Goal: Transaction & Acquisition: Purchase product/service

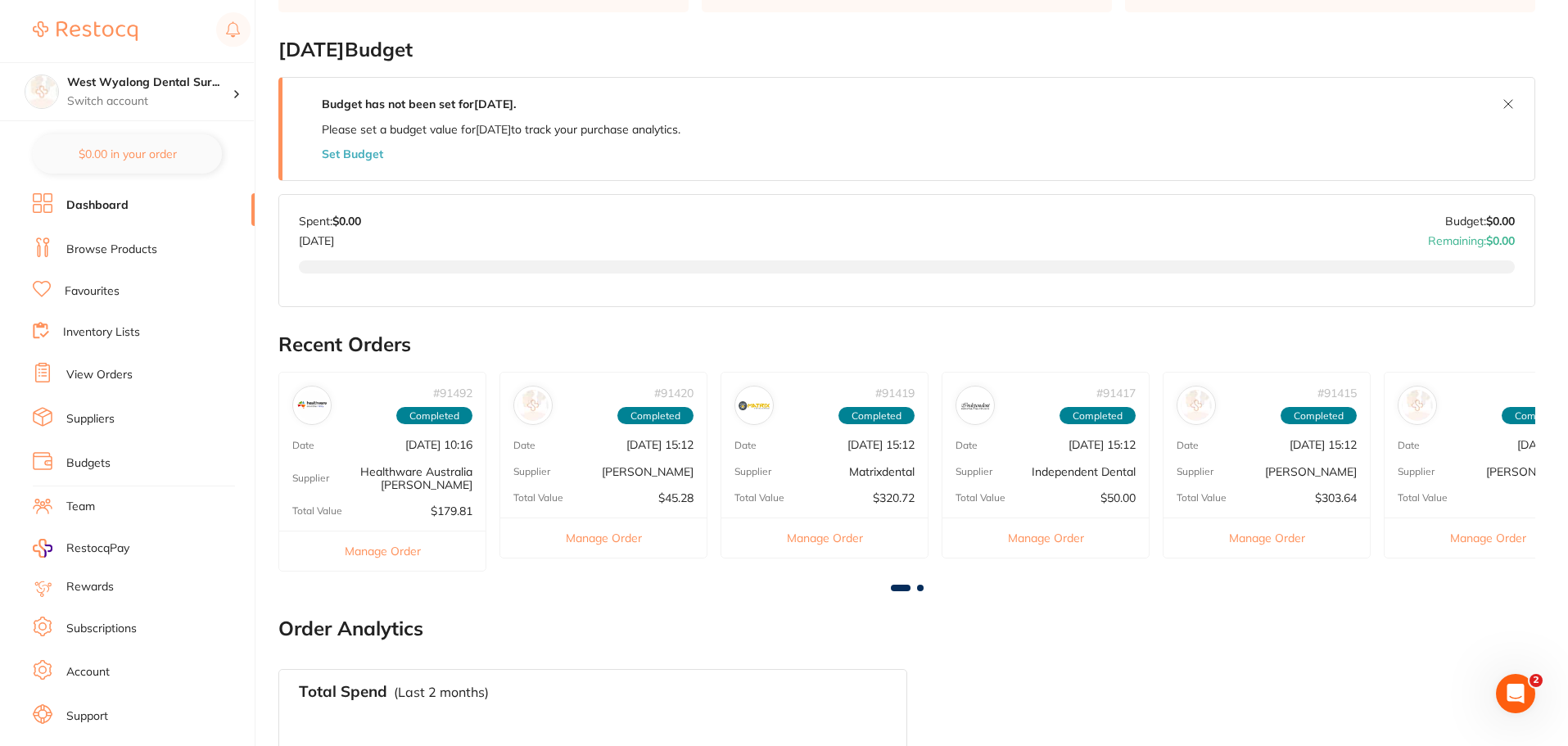
scroll to position [82, 0]
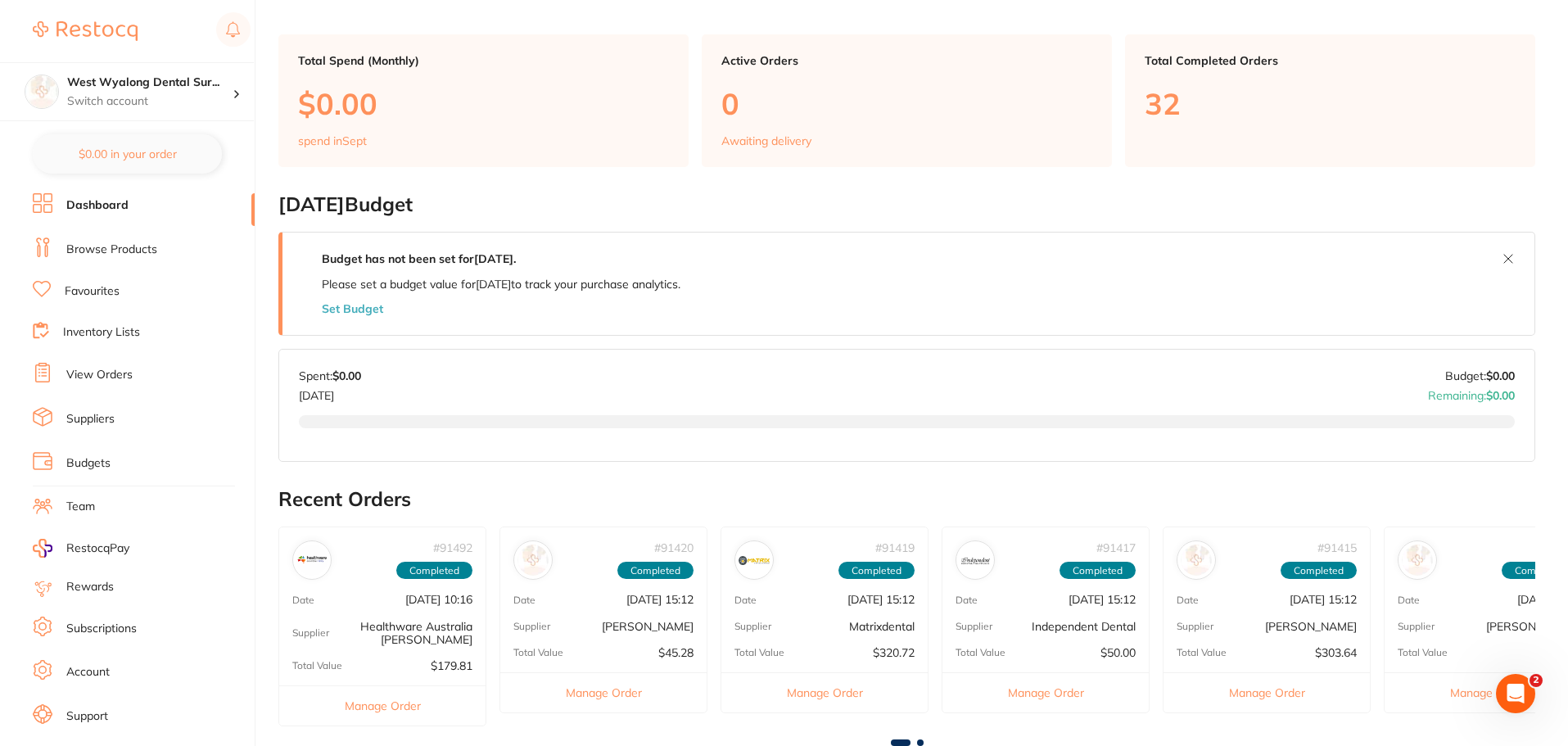
click at [101, 372] on link "View Orders" at bounding box center [99, 374] width 66 height 17
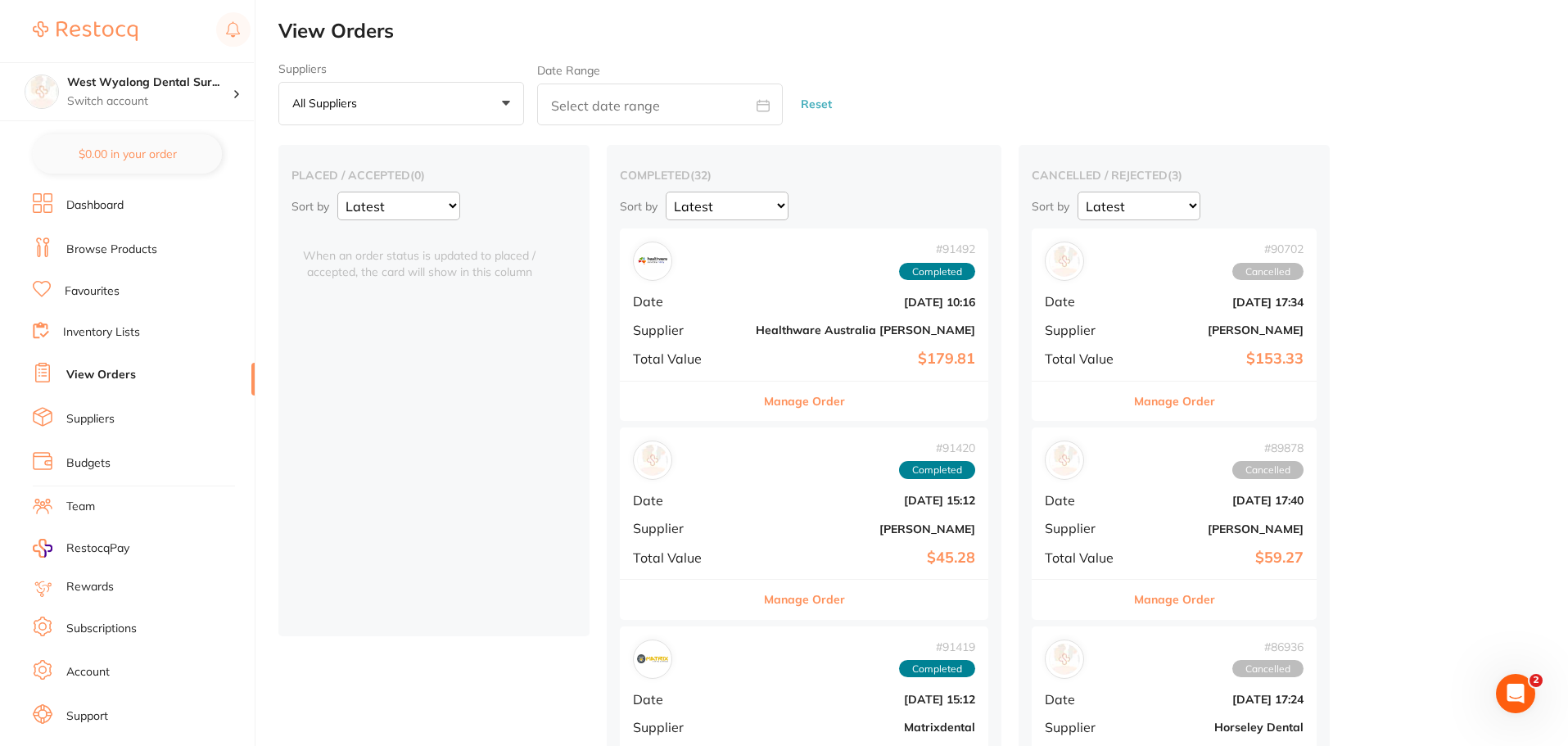
click at [709, 300] on span "Date" at bounding box center [688, 301] width 110 height 15
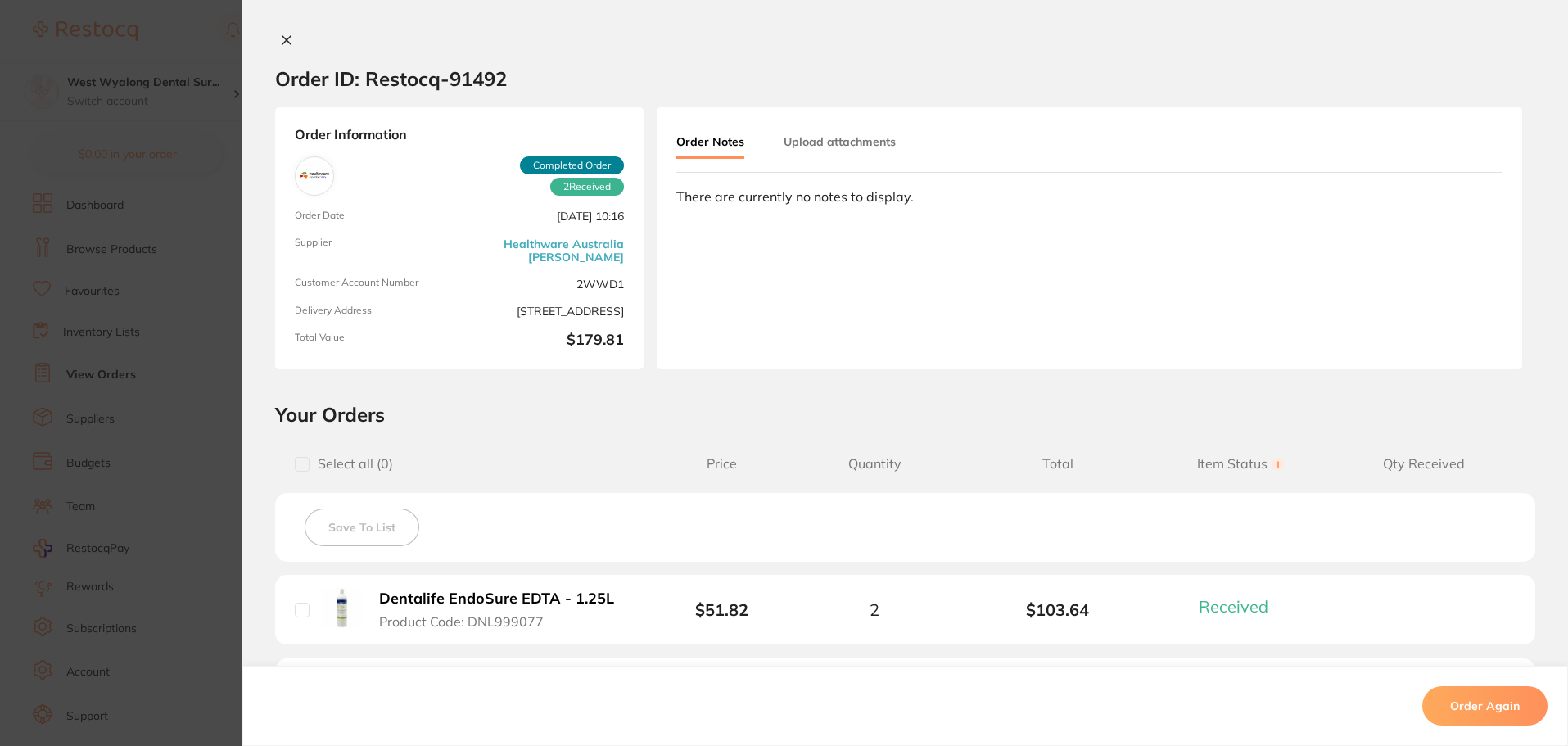
click at [288, 40] on icon at bounding box center [286, 39] width 13 height 13
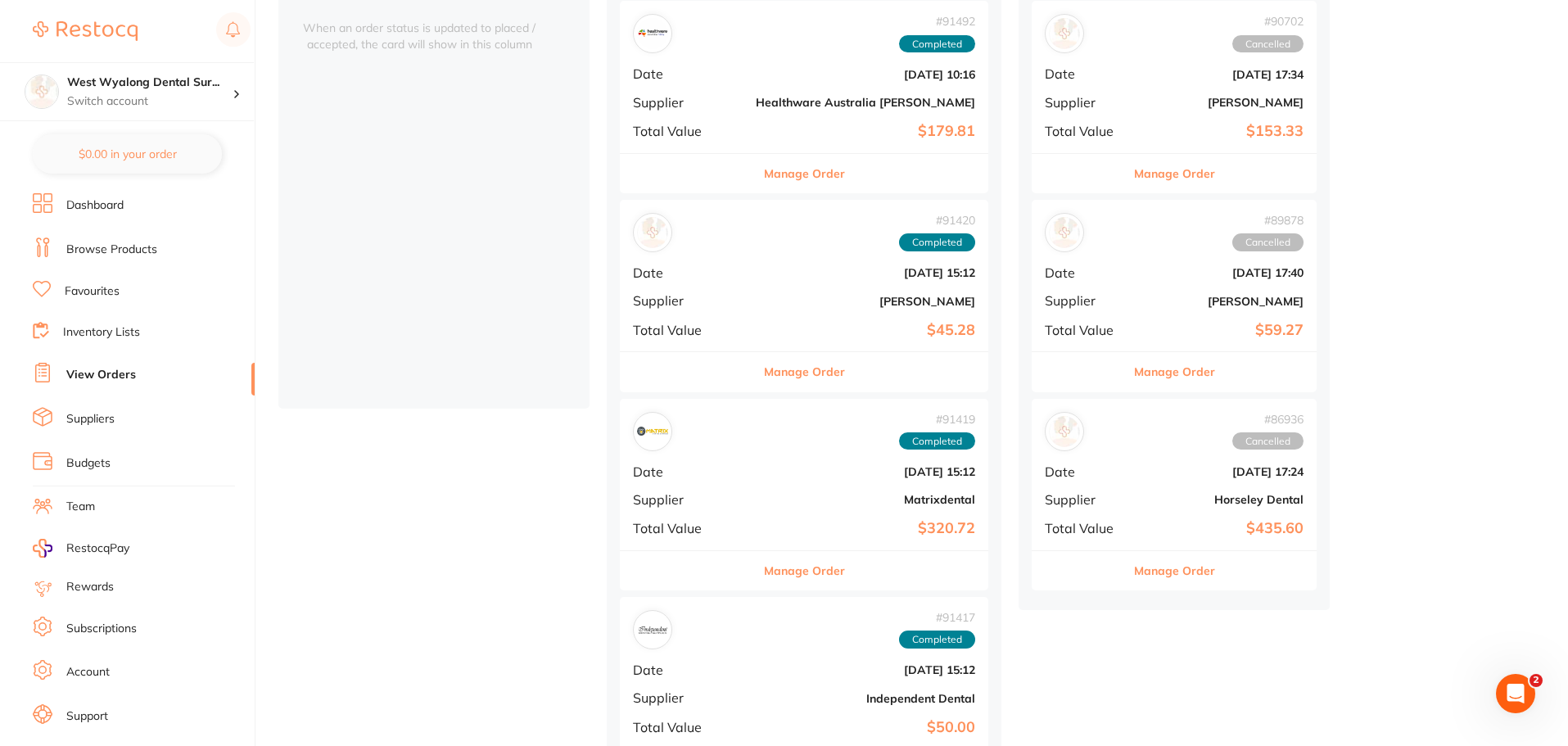
scroll to position [82, 0]
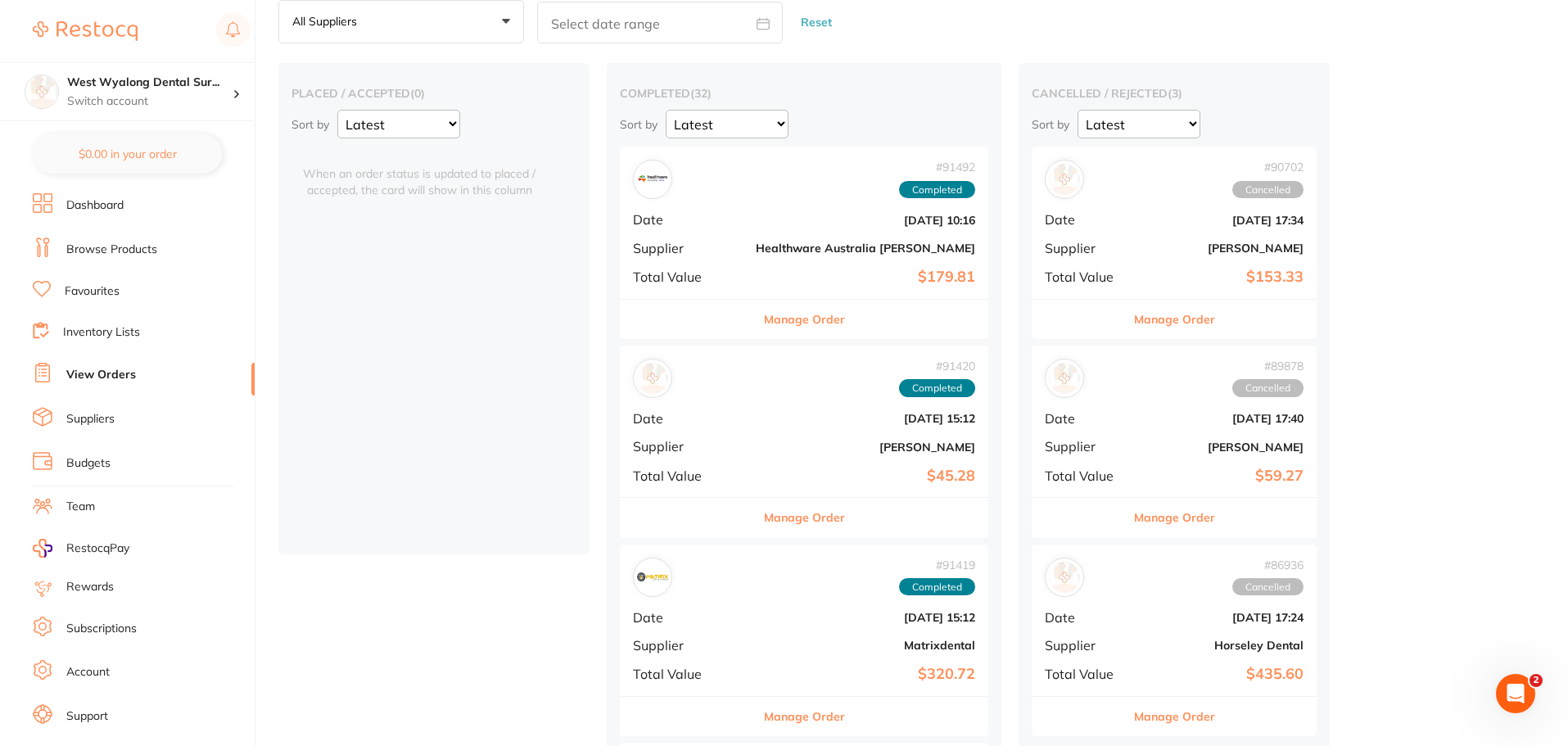
click at [85, 295] on link "Favourites" at bounding box center [92, 291] width 55 height 17
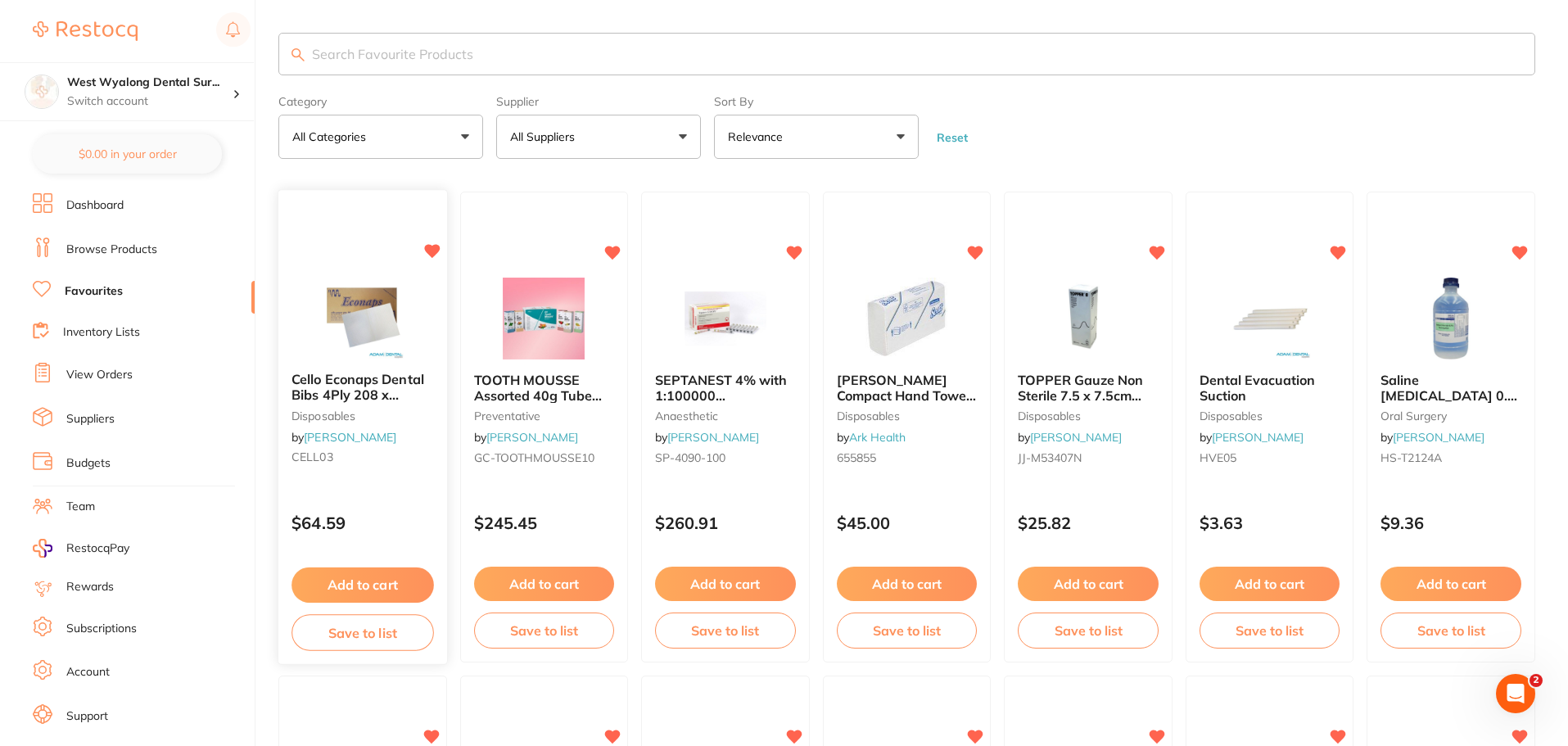
click at [373, 577] on button "Add to cart" at bounding box center [362, 584] width 141 height 35
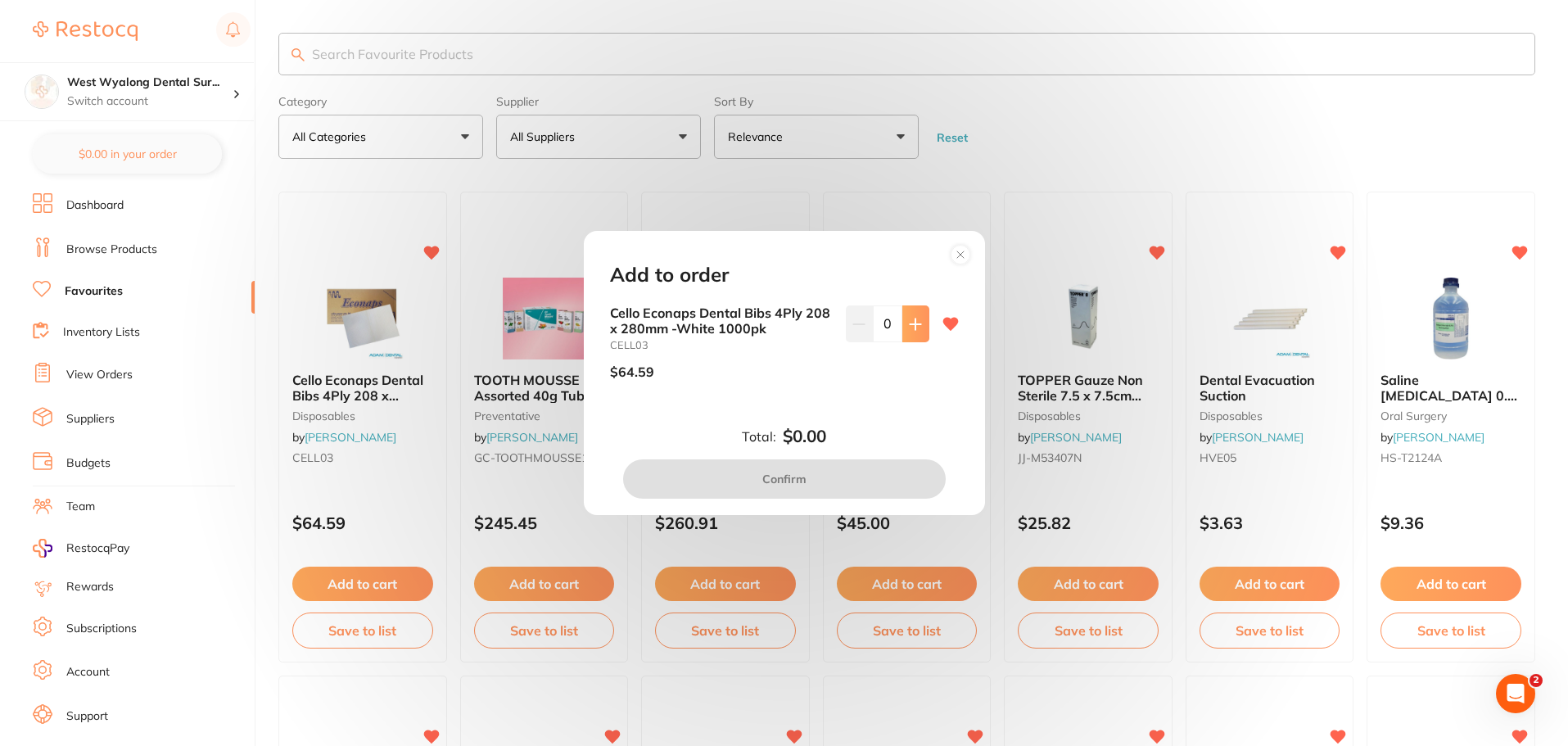
click at [914, 327] on icon at bounding box center [915, 323] width 13 height 13
type input "1"
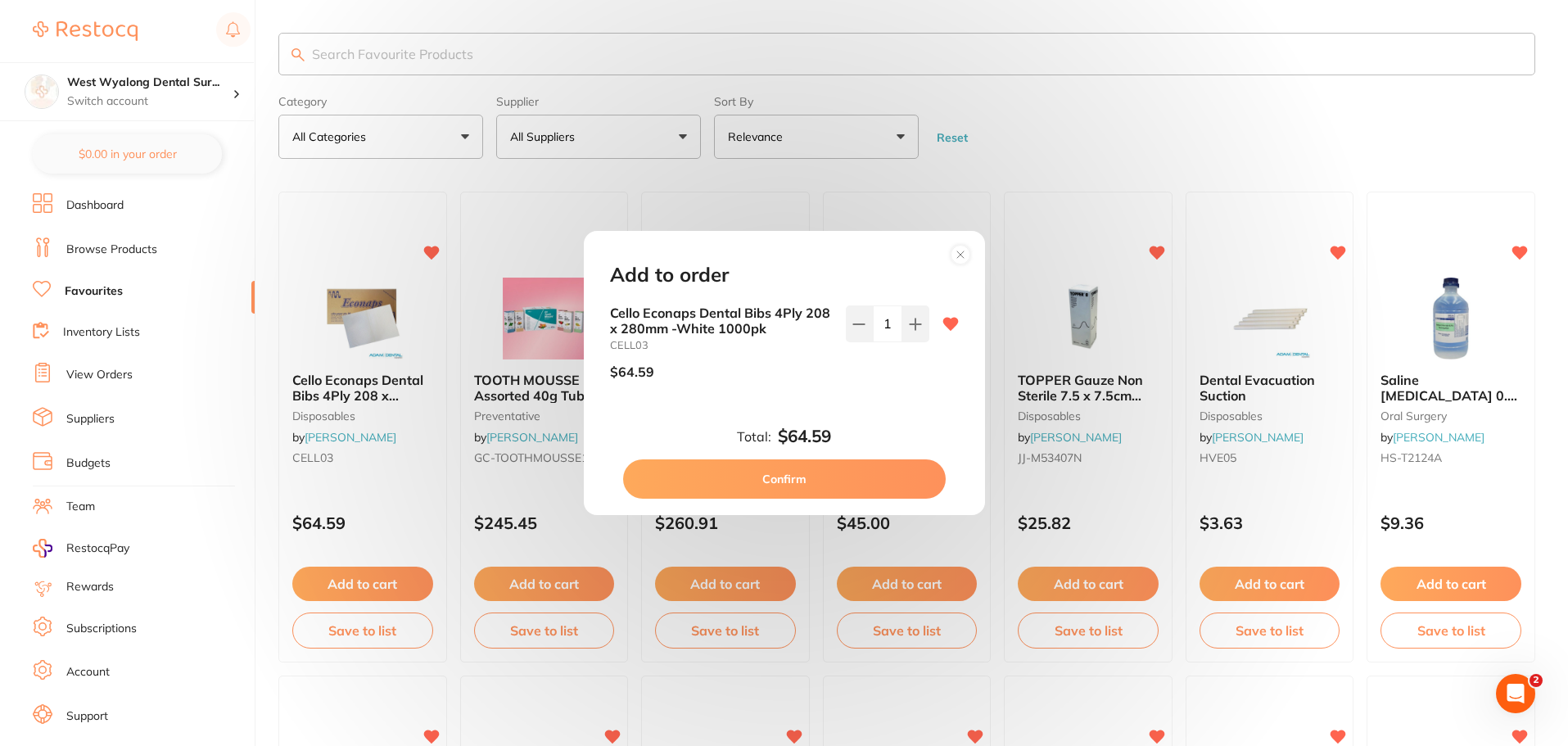
click at [758, 479] on button "Confirm" at bounding box center [784, 478] width 323 height 39
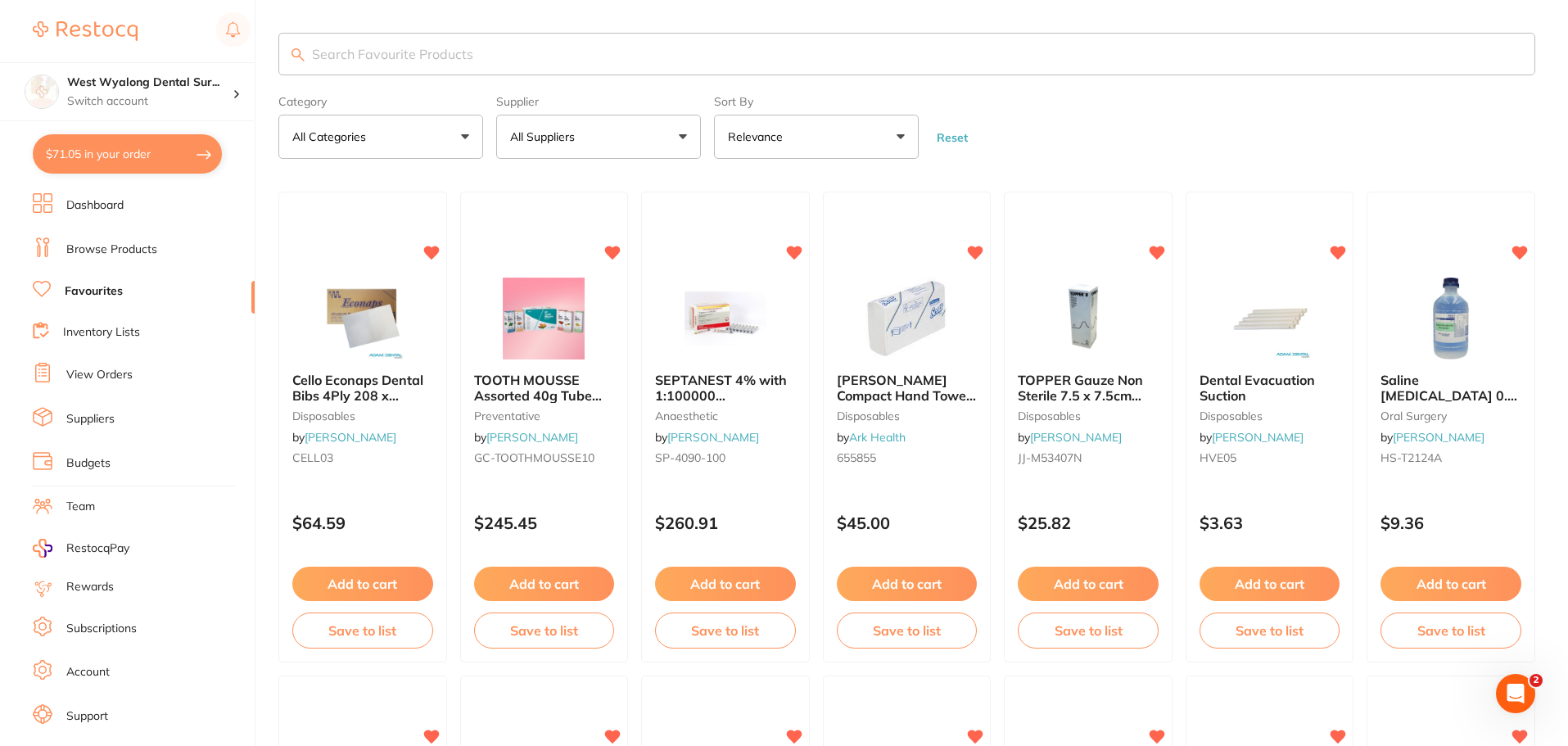
drag, startPoint x: 123, startPoint y: 145, endPoint x: 135, endPoint y: 165, distance: 23.3
click at [123, 146] on button "$71.05 in your order" at bounding box center [128, 154] width 189 height 39
checkbox input "true"
click at [142, 158] on button "$71.05 in your order" at bounding box center [128, 154] width 189 height 39
checkbox input "true"
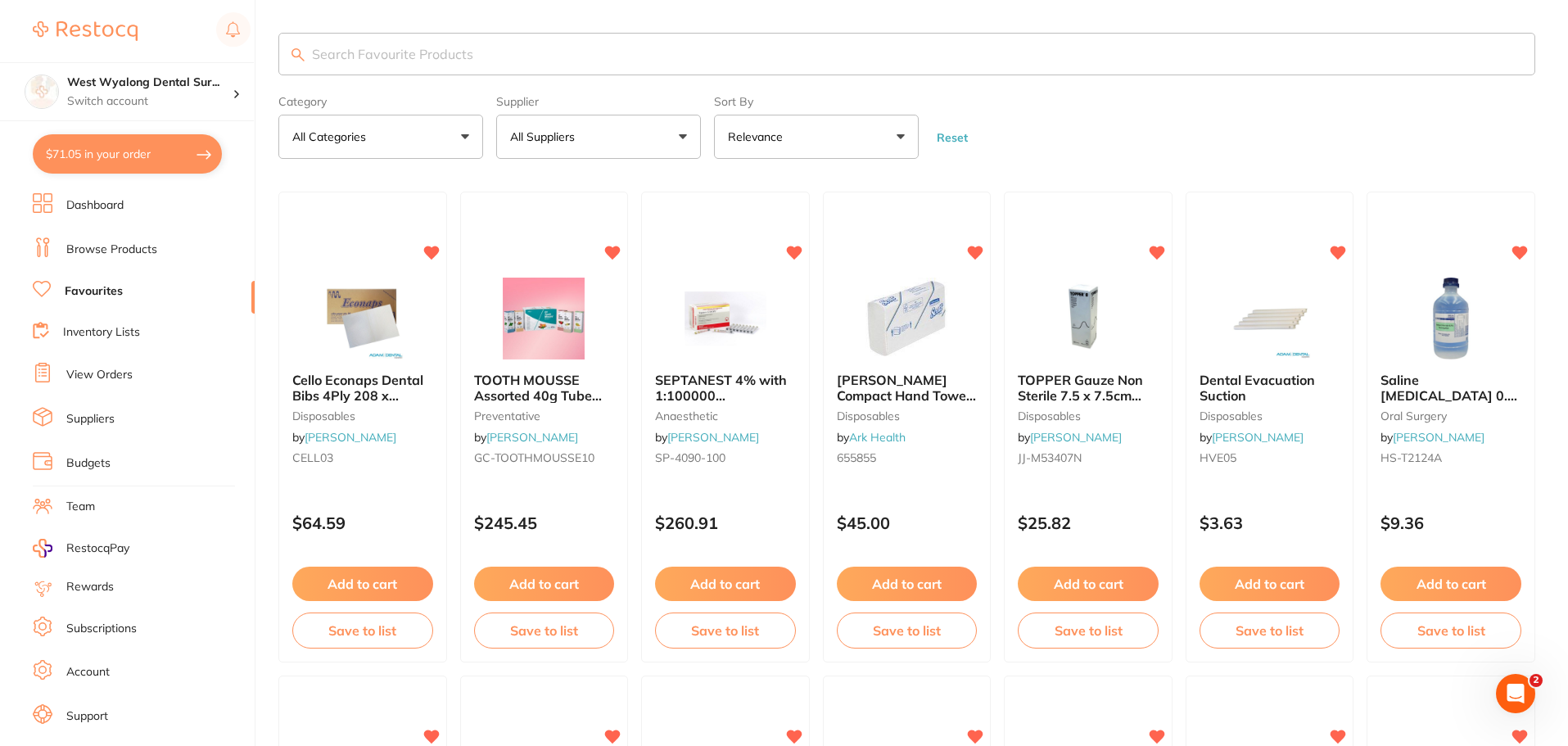
checkbox input "true"
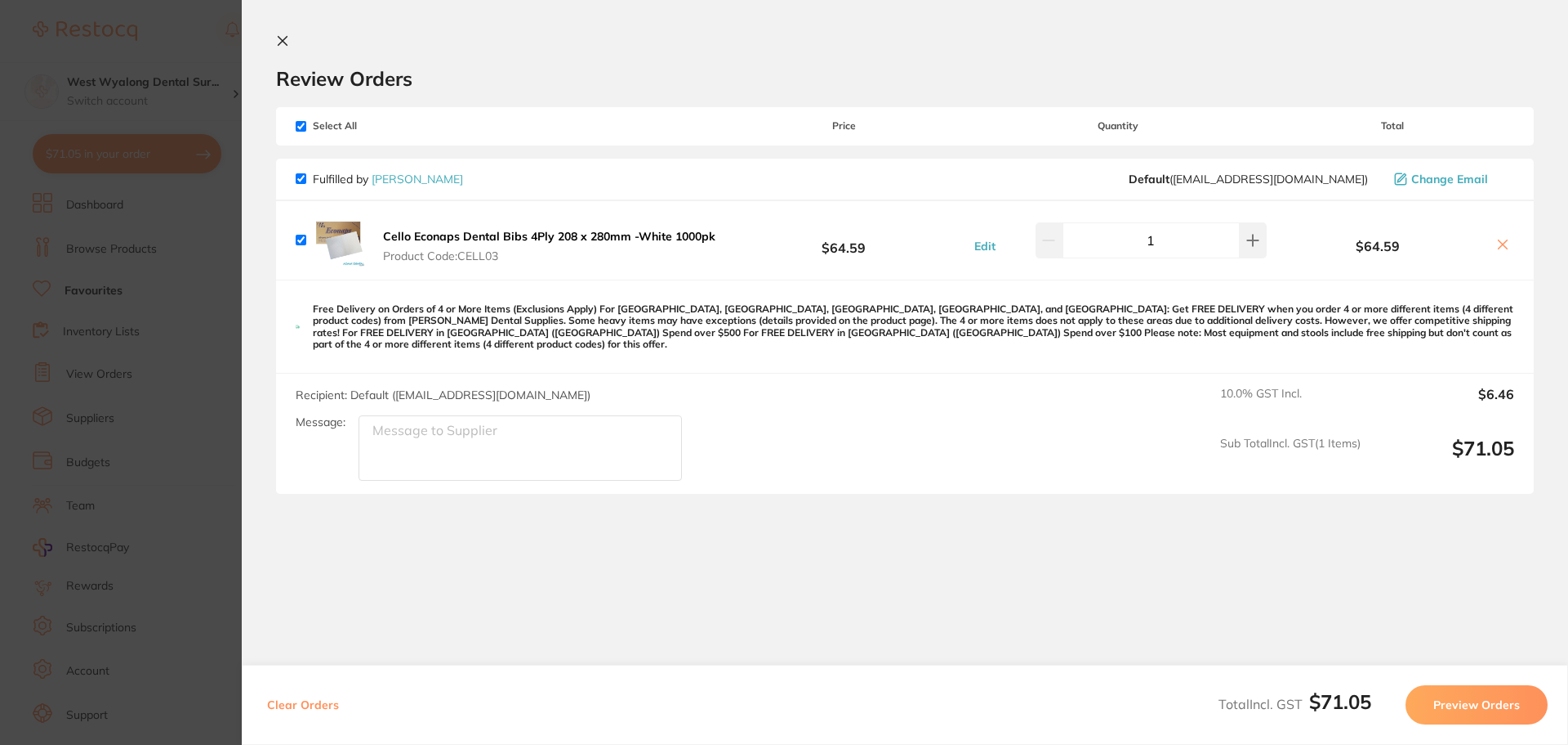
click at [1499, 246] on icon at bounding box center [1503, 244] width 9 height 9
checkbox input "false"
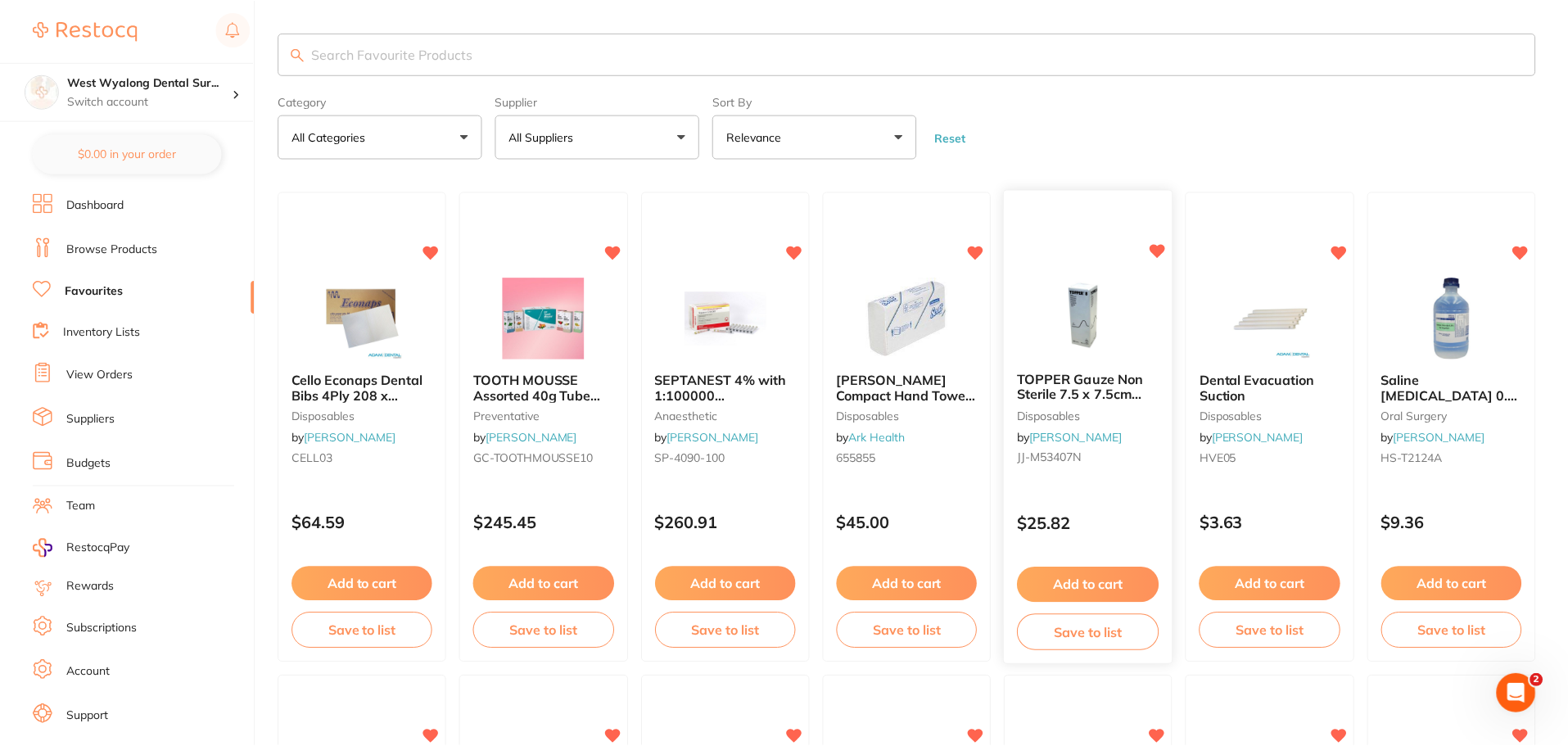
scroll to position [1, 0]
